Goal: Task Accomplishment & Management: Complete application form

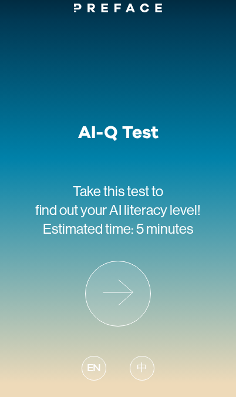
click at [124, 281] on icon at bounding box center [118, 293] width 65 height 65
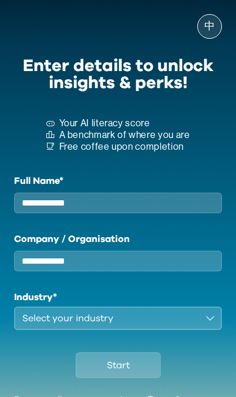
click at [188, 203] on input "Full Name*" at bounding box center [118, 202] width 208 height 21
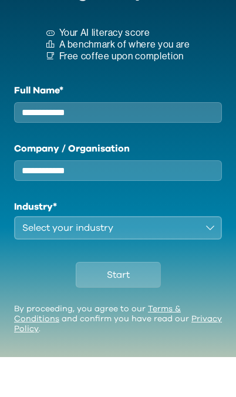
scroll to position [65, 0]
click at [136, 142] on input "Full Name*" at bounding box center [118, 152] width 208 height 21
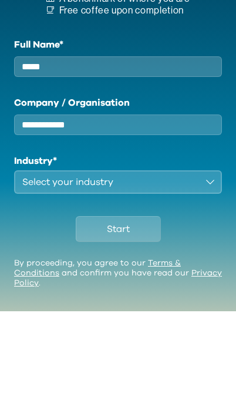
type input "*****"
click at [155, 200] on input "Company / Organisation" at bounding box center [118, 210] width 208 height 21
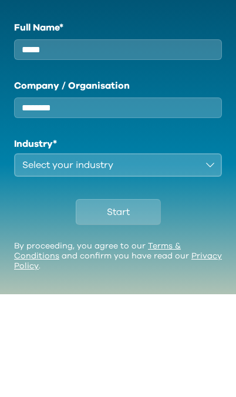
type input "********"
click at [209, 256] on button "Select your industry" at bounding box center [118, 267] width 208 height 23
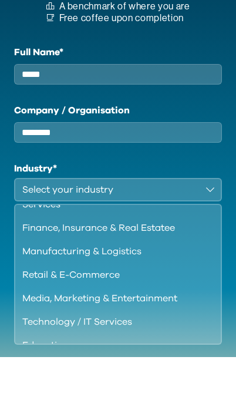
scroll to position [29, 0]
click at [159, 260] on div "Finance, Insurance & Real Estatee" at bounding box center [110, 267] width 177 height 14
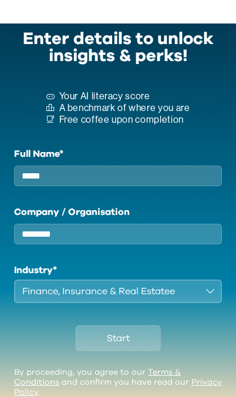
scroll to position [65, 0]
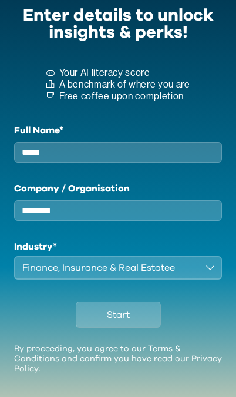
click at [138, 316] on button "Start" at bounding box center [118, 315] width 85 height 26
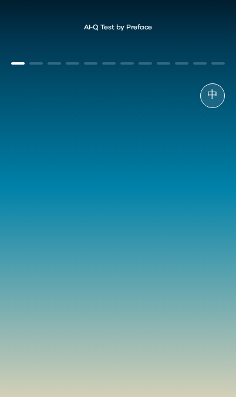
scroll to position [65, 0]
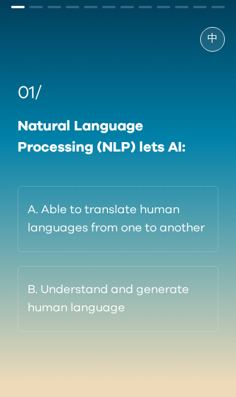
click at [46, 222] on button "A. Able to translate human languages from one to another" at bounding box center [118, 219] width 201 height 66
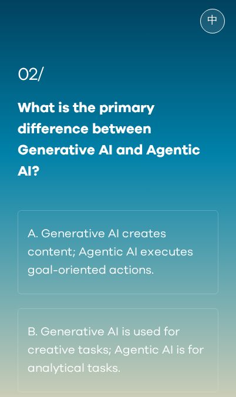
scroll to position [74, 0]
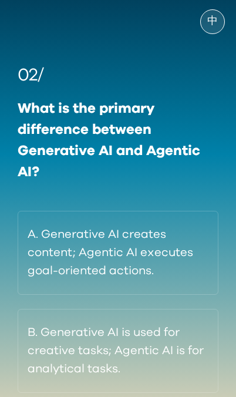
click at [55, 259] on button "A. Generative AI creates content; Agentic AI executes goal-oriented actions." at bounding box center [118, 253] width 201 height 84
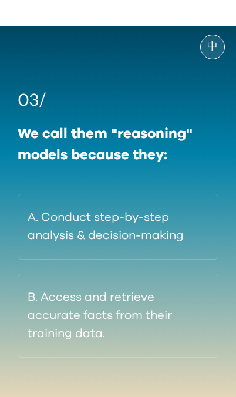
scroll to position [78, 0]
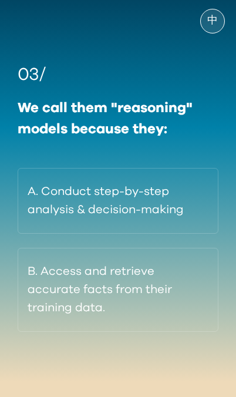
click at [37, 206] on button "A. Conduct step-by-step analysis & decision-making" at bounding box center [118, 201] width 201 height 66
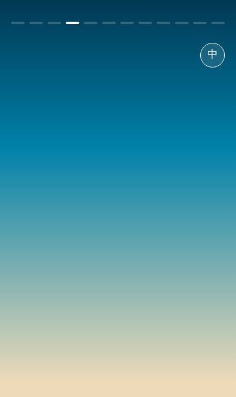
scroll to position [65, 0]
